Goal: Book appointment/travel/reservation

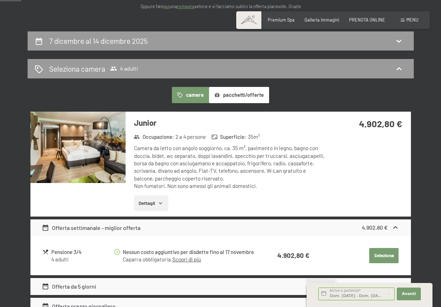
scroll to position [138, 0]
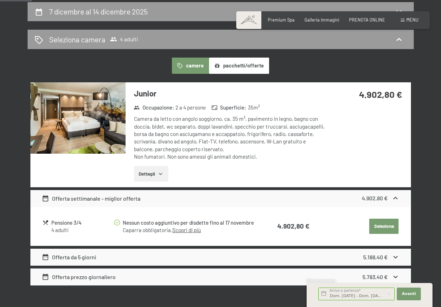
click at [149, 171] on label "Consenso marketing*" at bounding box center [177, 173] width 57 height 7
click at [148, 171] on input "Consenso marketing*" at bounding box center [144, 173] width 7 height 7
checkbox input "false"
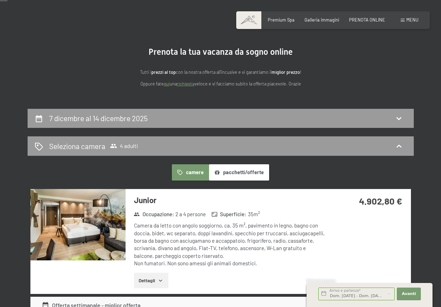
scroll to position [32, 0]
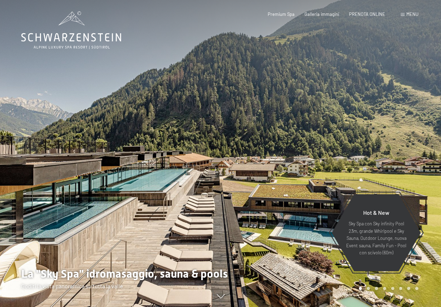
click at [409, 16] on span "Menu" at bounding box center [412, 14] width 12 height 6
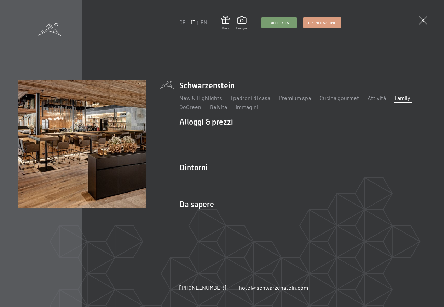
click at [395, 99] on link "Family" at bounding box center [402, 97] width 16 height 7
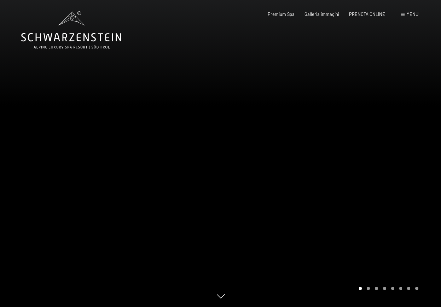
click at [407, 16] on span "Menu" at bounding box center [412, 14] width 12 height 6
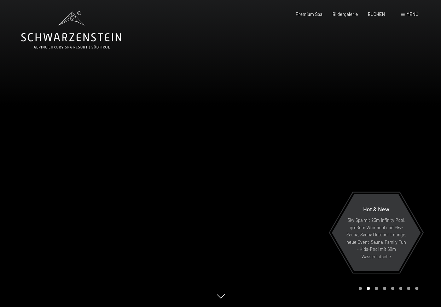
click at [407, 15] on span "Menü" at bounding box center [412, 14] width 12 height 6
